Goal: Find specific page/section: Find specific page/section

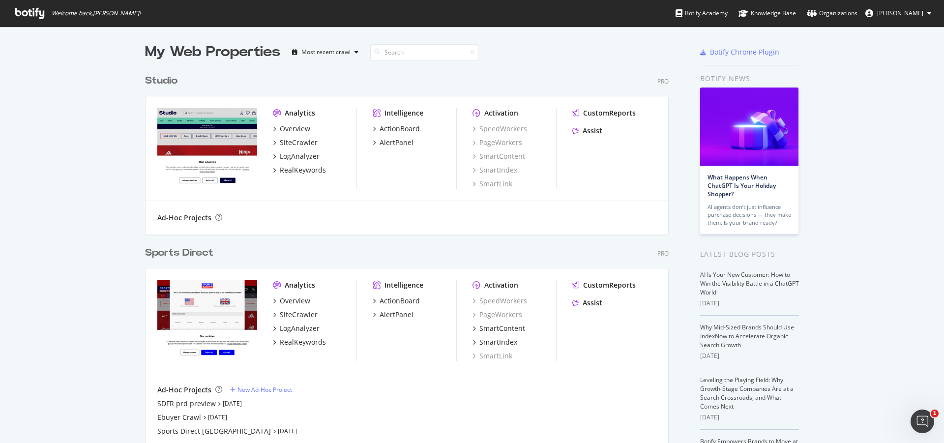
click at [171, 256] on div "Sports Direct" at bounding box center [179, 253] width 68 height 14
